Goal: Use online tool/utility: Utilize a website feature to perform a specific function

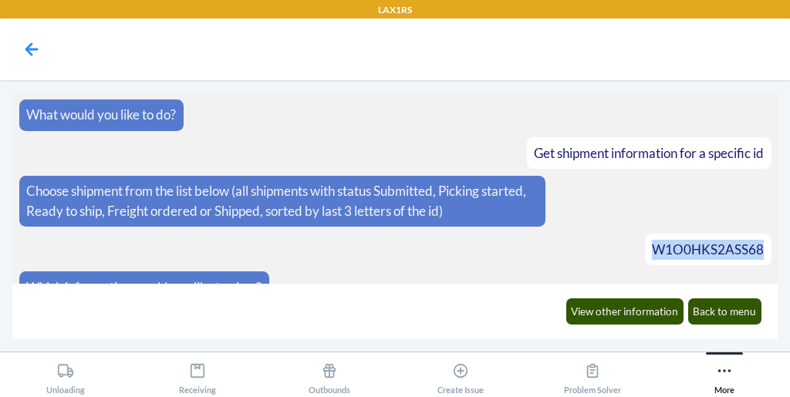
scroll to position [19, 0]
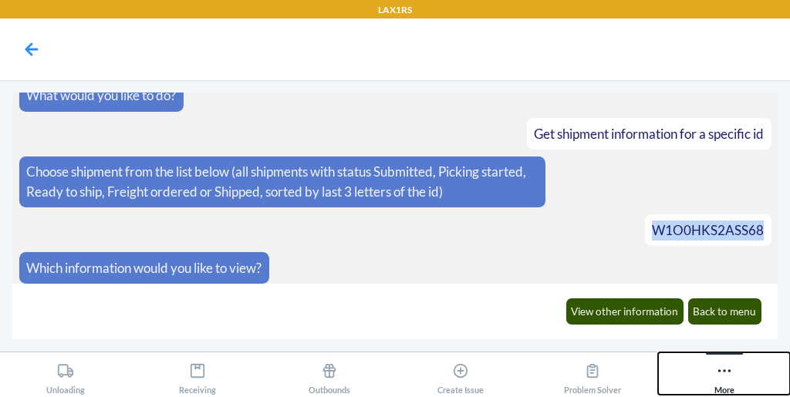
click at [714, 383] on div "More" at bounding box center [724, 375] width 20 height 39
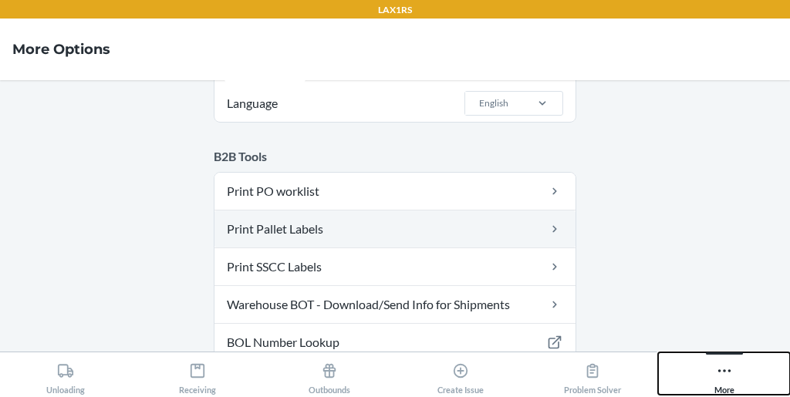
scroll to position [111, 0]
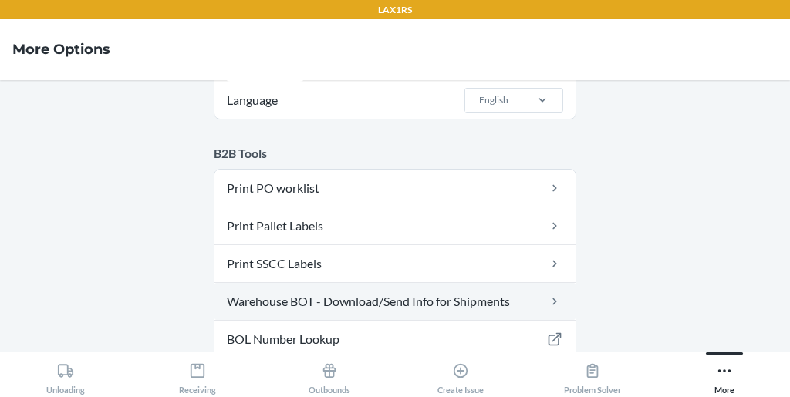
click at [361, 307] on link "Warehouse BOT - Download/Send Info for Shipments" at bounding box center [394, 301] width 361 height 37
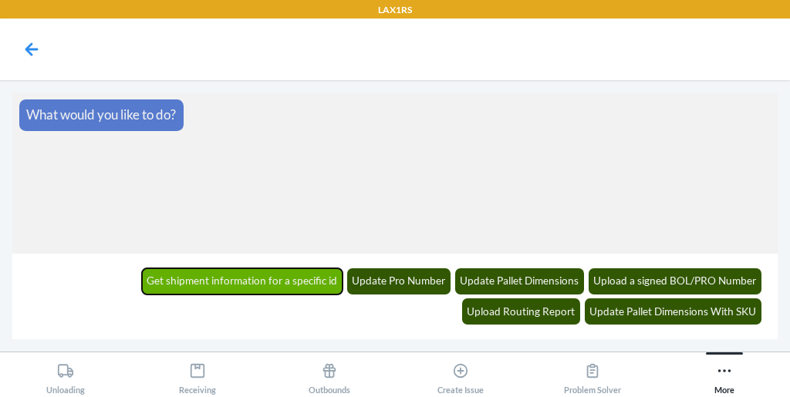
click at [145, 275] on button "Get shipment information for a specific id" at bounding box center [242, 281] width 201 height 26
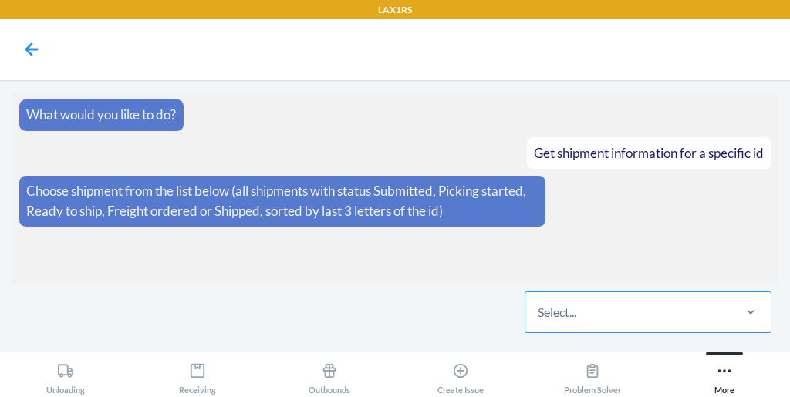
click at [544, 312] on div "Select..." at bounding box center [557, 312] width 39 height 19
click at [539, 312] on input "Select..." at bounding box center [539, 312] width 2 height 19
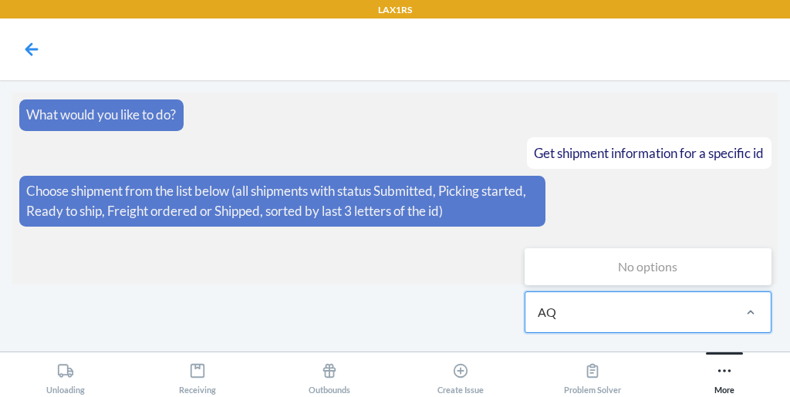
type input "A"
type input "AQ2P"
